Goal: Contribute content

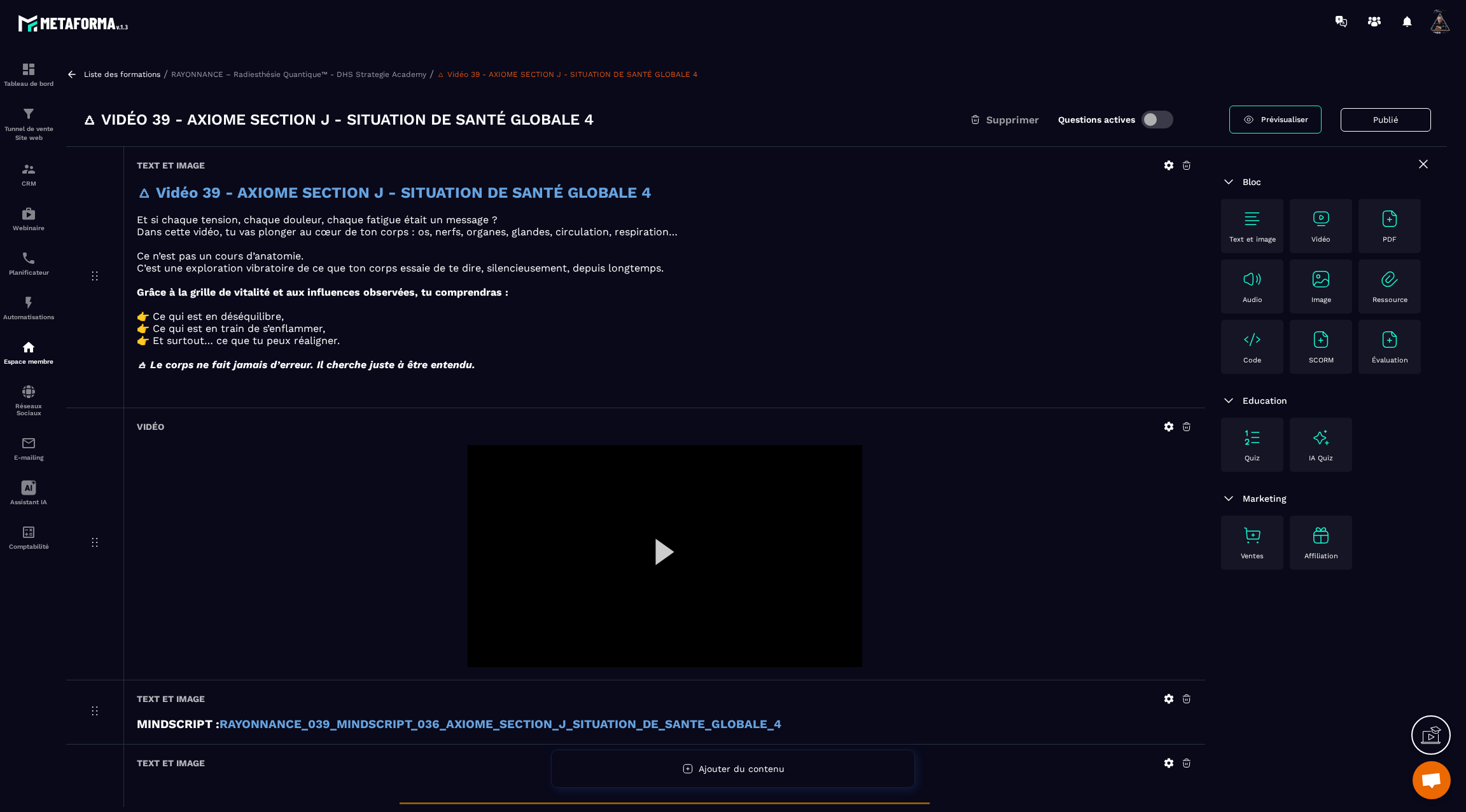
click at [73, 72] on icon at bounding box center [71, 74] width 11 height 11
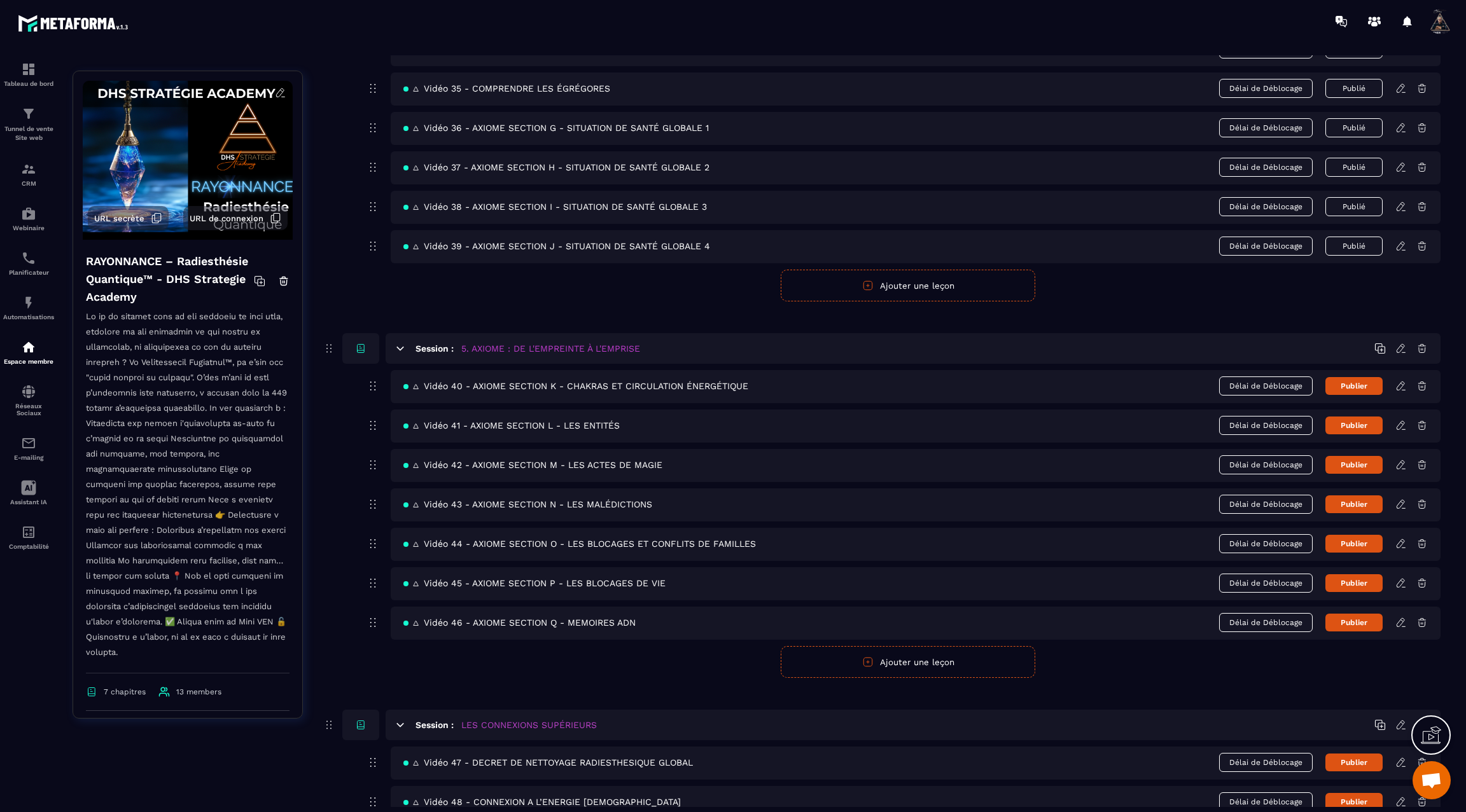
scroll to position [1780, 0]
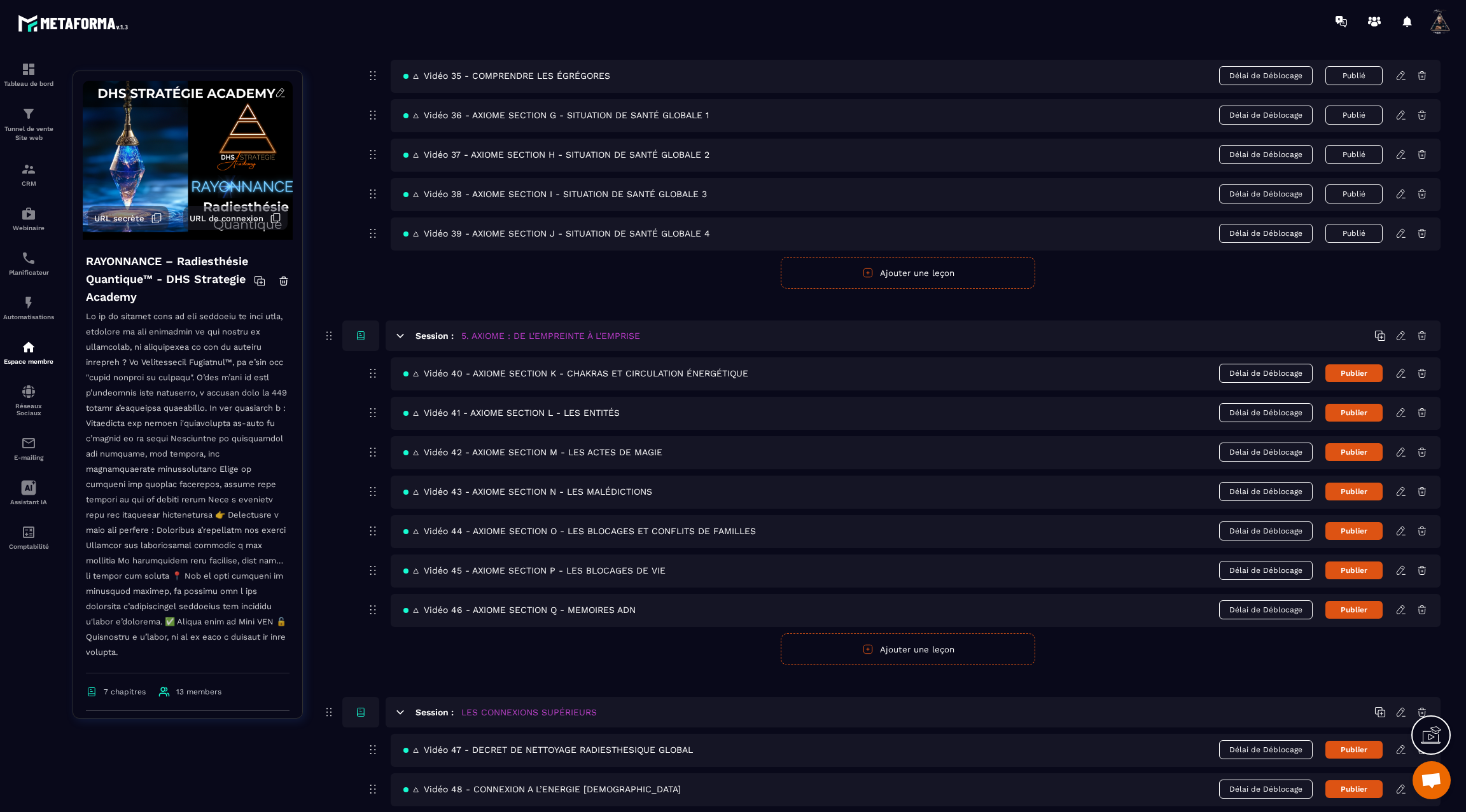
click at [1404, 362] on div "🜂 Vidéo 40 - AXIOME SECTION K - CHAKRAS ET CIRCULATION ÉNERGÉTIQUE Délai de Déb…" at bounding box center [915, 374] width 1049 height 33
click at [1399, 368] on icon at bounding box center [1400, 373] width 11 height 11
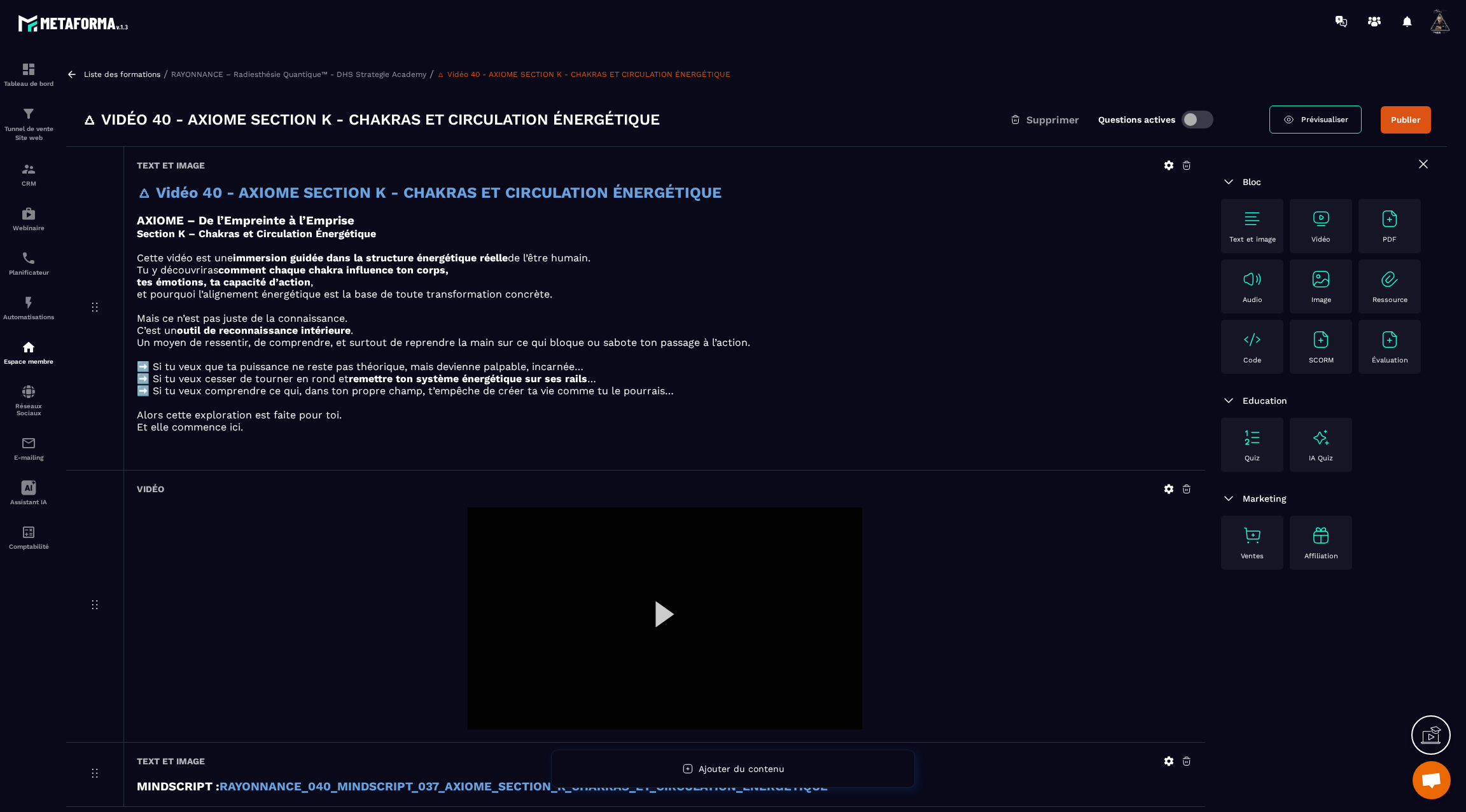
scroll to position [24, 0]
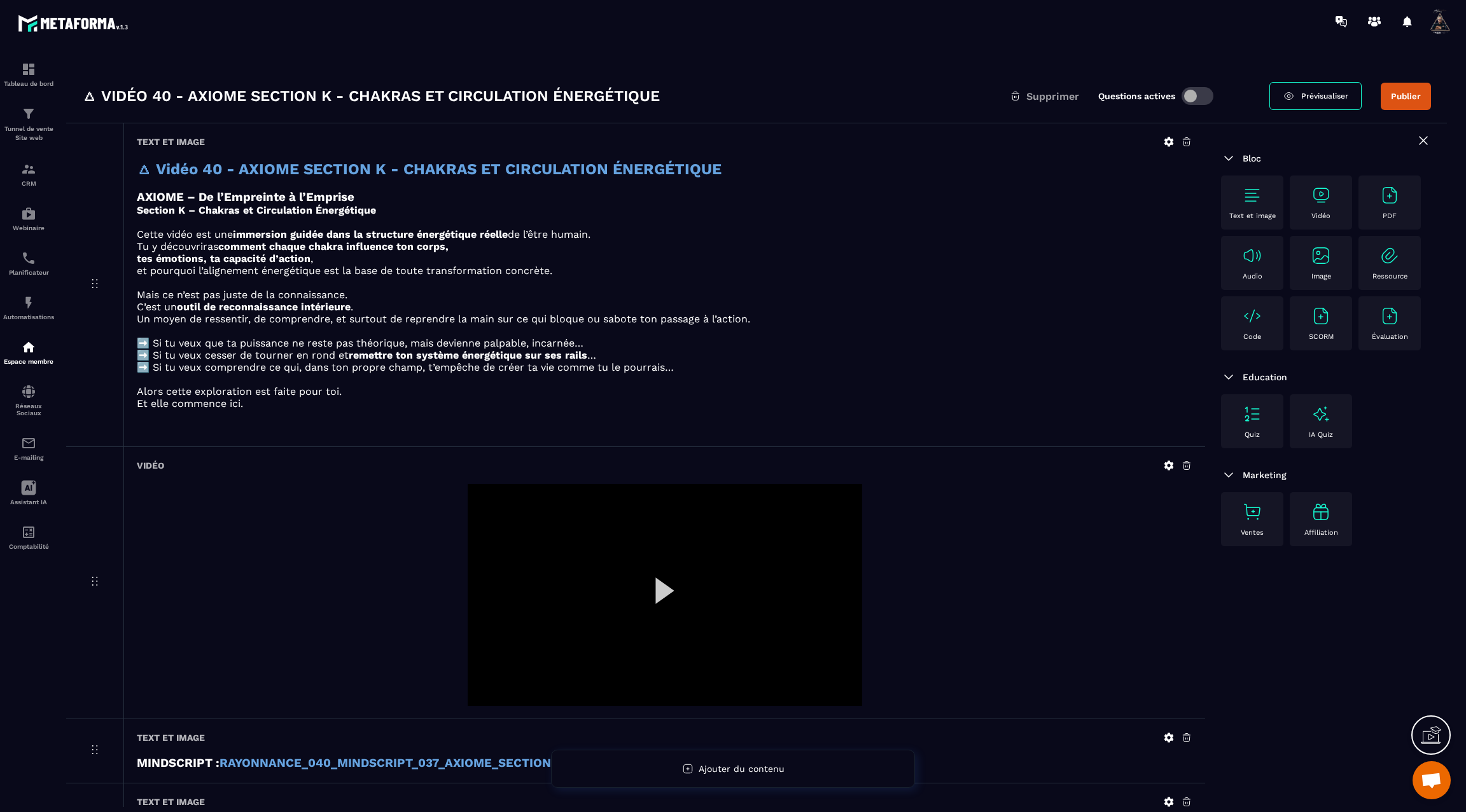
click at [1171, 468] on icon at bounding box center [1168, 465] width 9 height 9
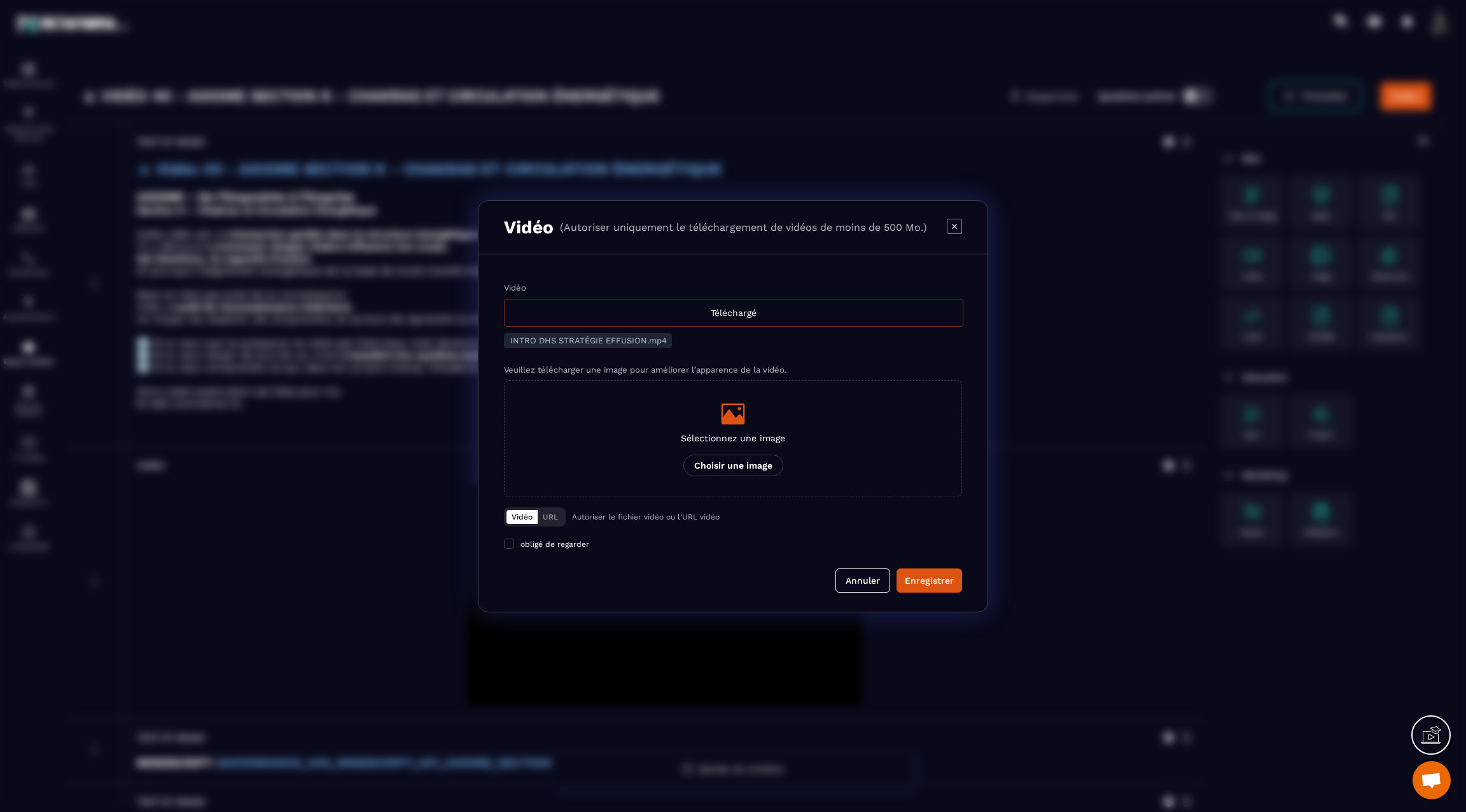
click at [703, 306] on div "Téléchargé" at bounding box center [733, 312] width 460 height 28
click at [0, 0] on input "Vidéo Téléchargé" at bounding box center [0, 0] width 0 height 0
click at [918, 584] on div "Enregistrer" at bounding box center [929, 580] width 49 height 13
